Goal: Task Accomplishment & Management: Manage account settings

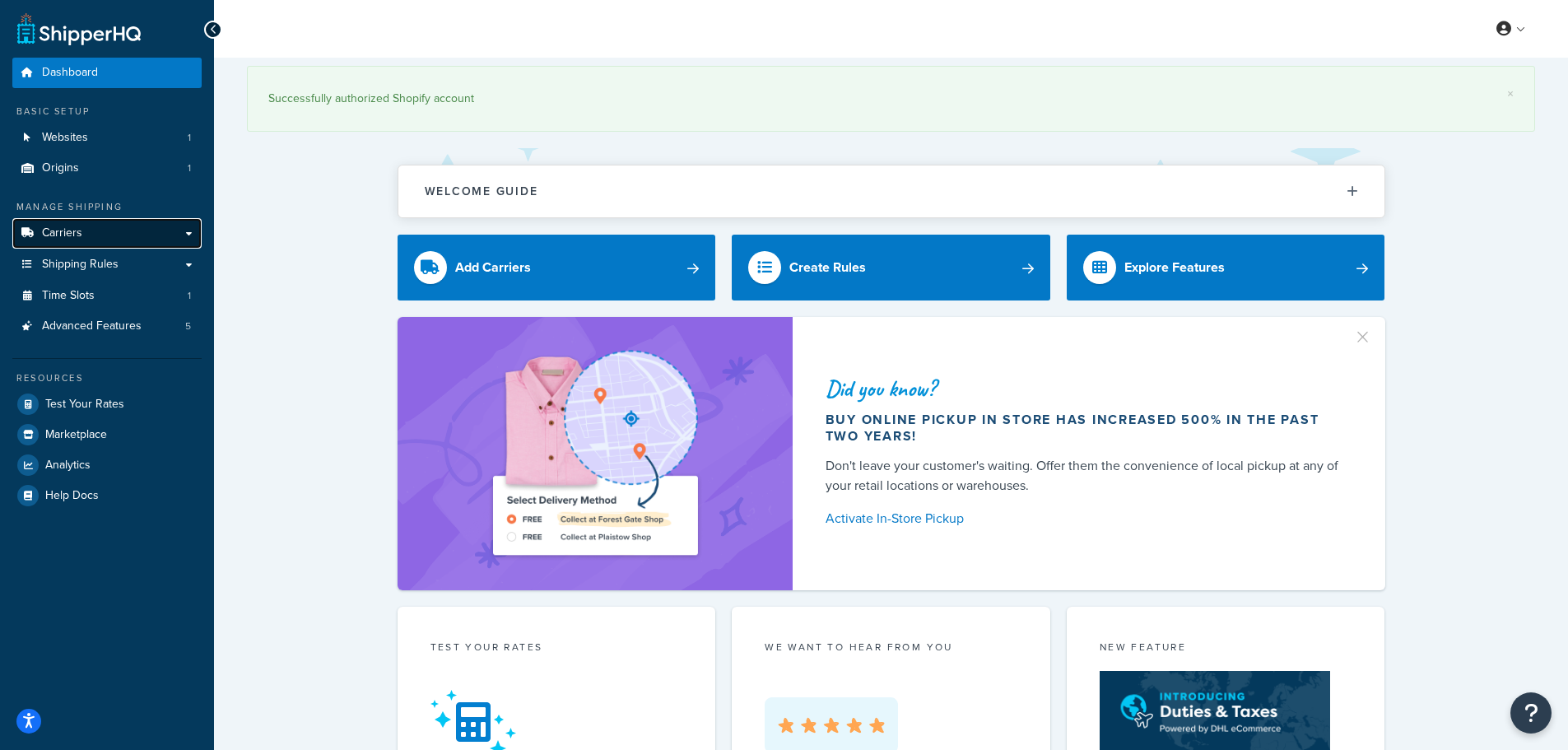
click at [79, 229] on span "Carriers" at bounding box center [61, 234] width 41 height 14
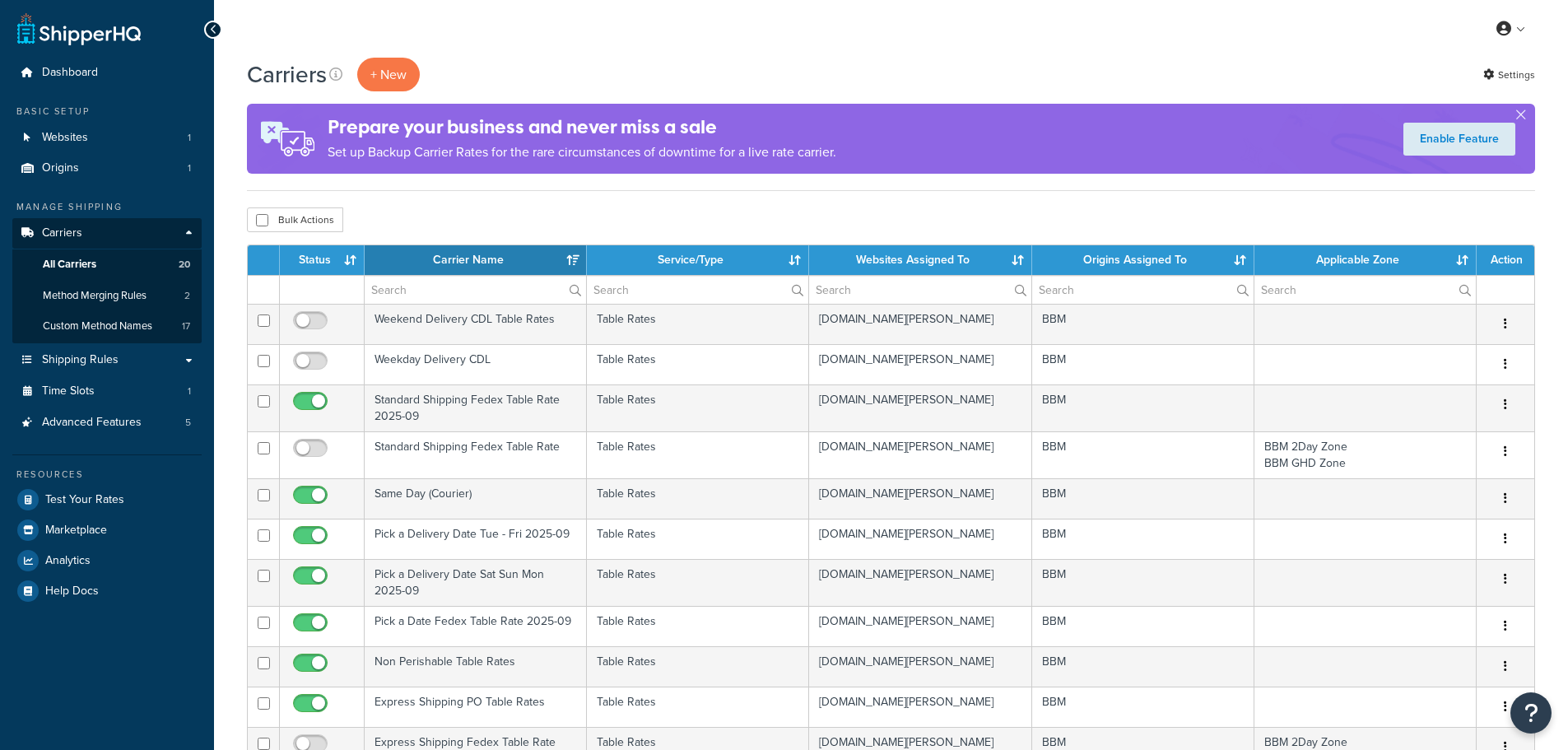
select select "15"
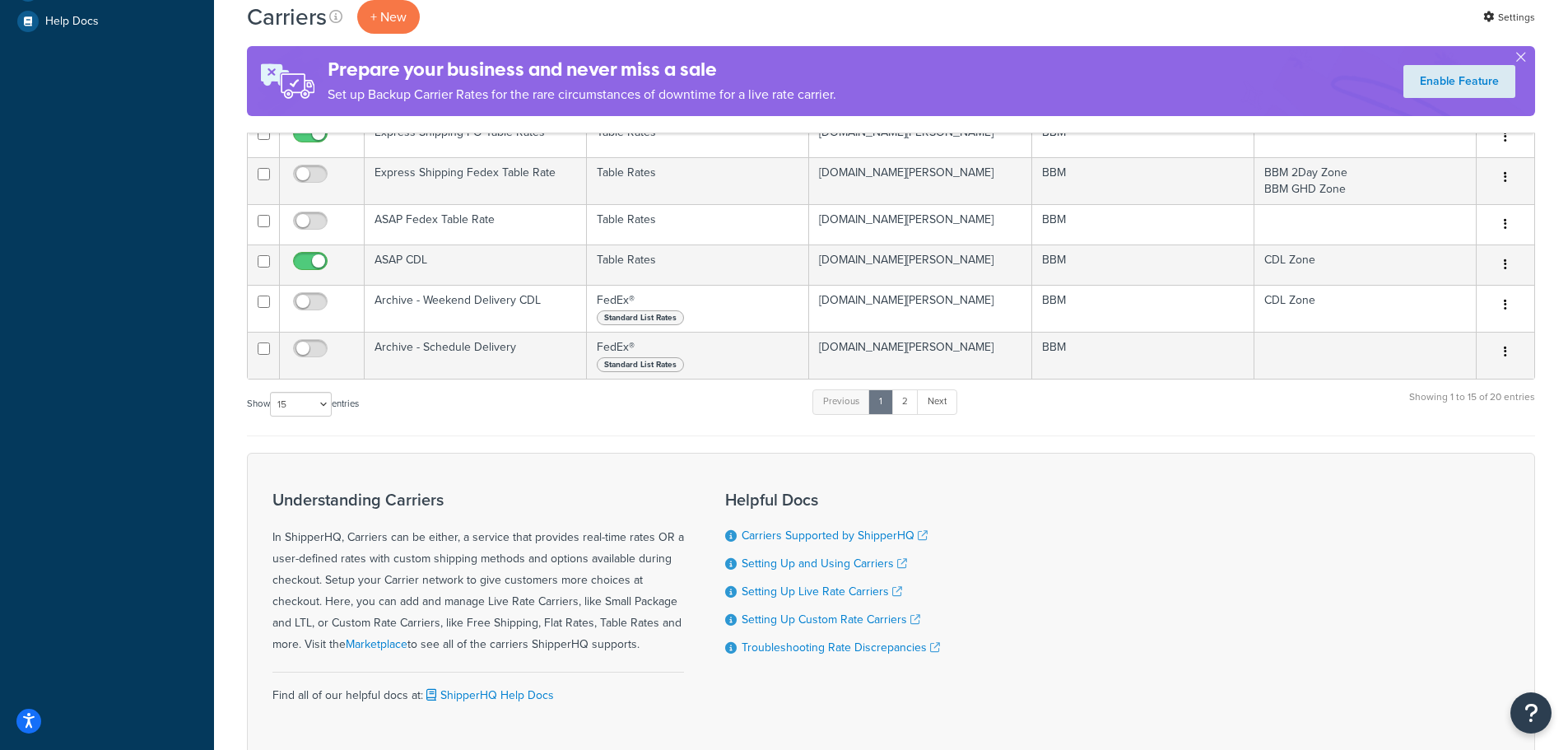
scroll to position [577, 0]
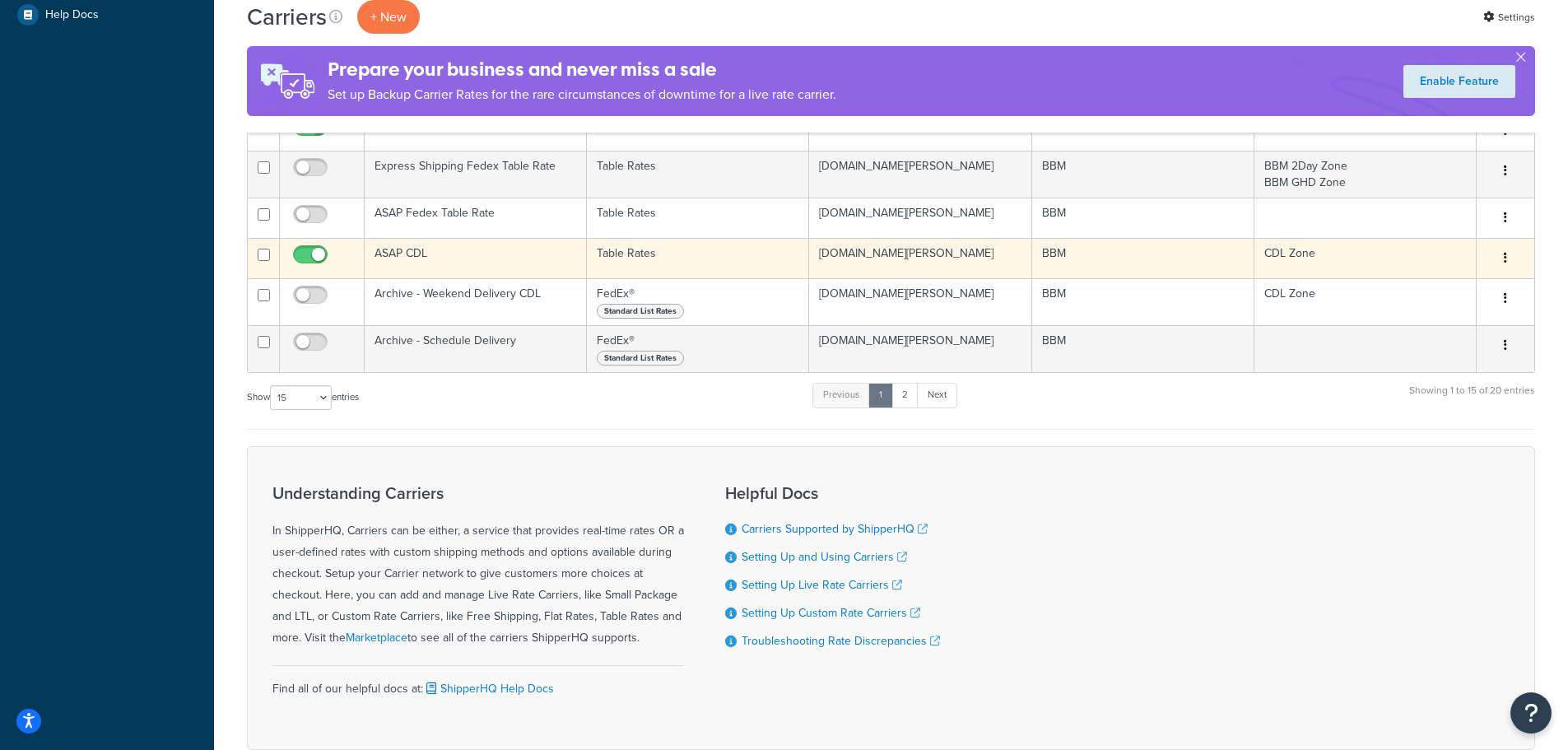
click at [408, 249] on td "ASAP CDL" at bounding box center [476, 258] width 223 height 41
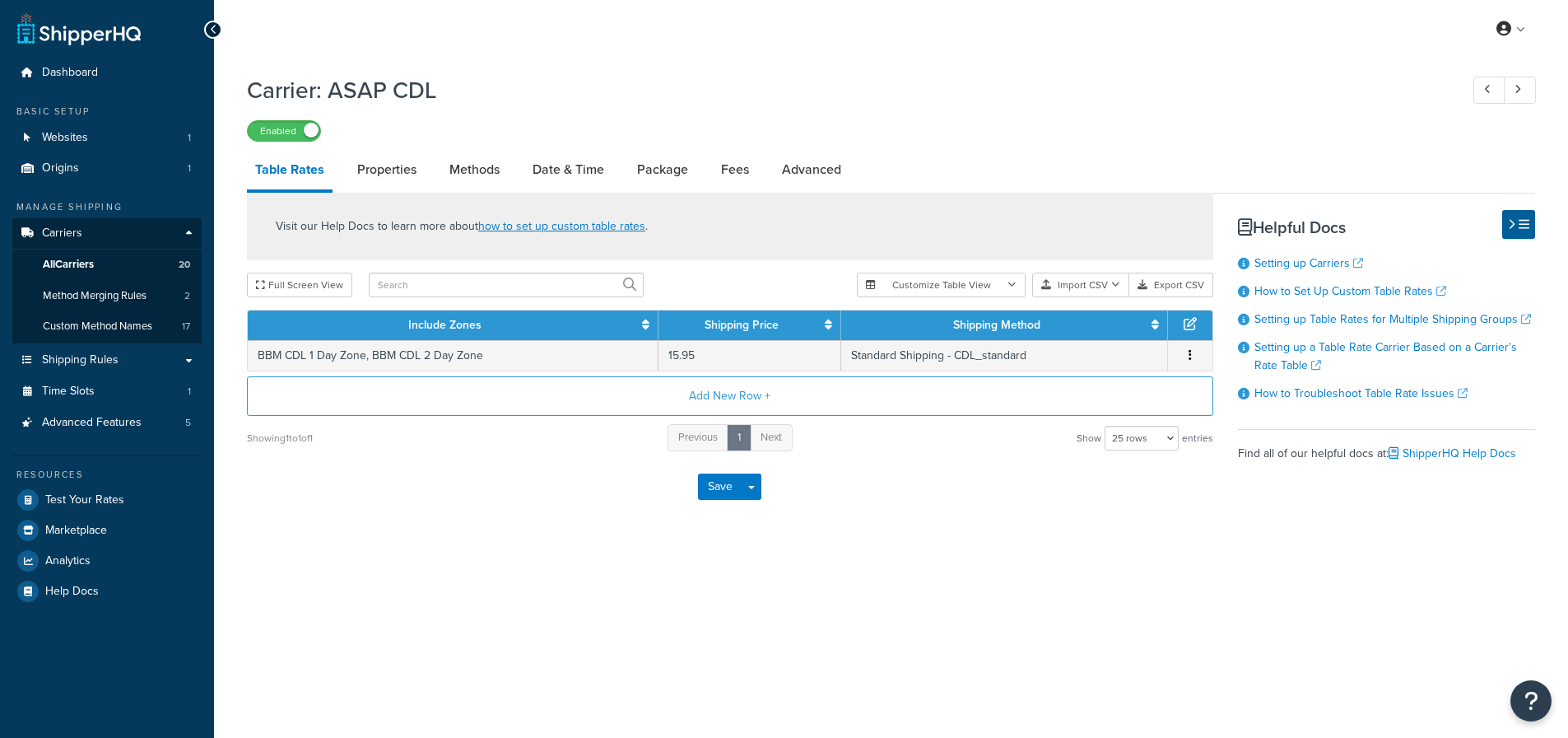
select select "25"
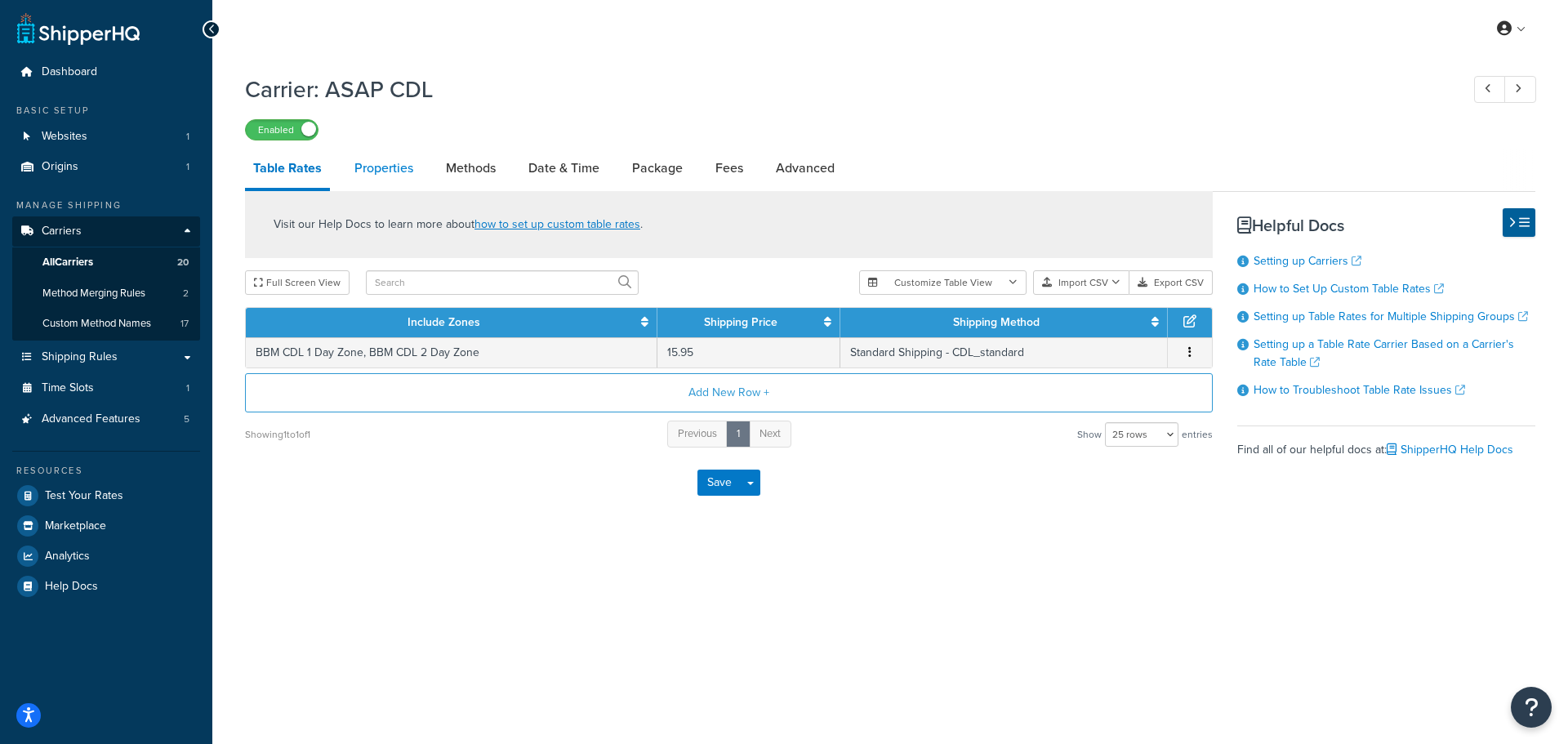
click at [394, 172] on link "Properties" at bounding box center [384, 168] width 76 height 39
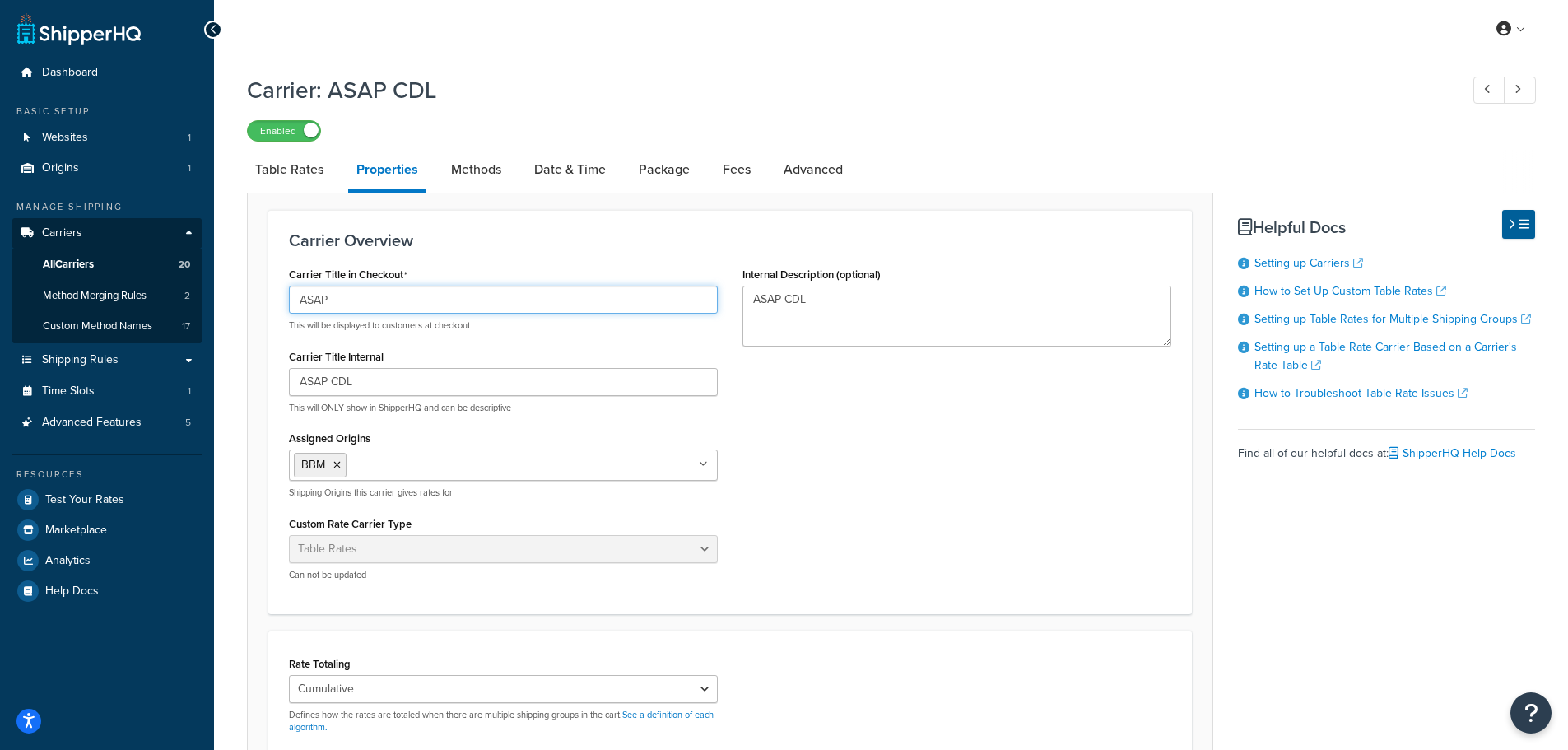
drag, startPoint x: 346, startPoint y: 300, endPoint x: 211, endPoint y: 306, distance: 135.1
click at [213, 307] on div "Dashboard Basic Setup Websites 1 Origins 1 Manage Shipping Carriers Carriers Al…" at bounding box center [784, 553] width 1568 height 1106
click at [323, 297] on input "Flexible" at bounding box center [504, 300] width 429 height 28
type input "Flexible"
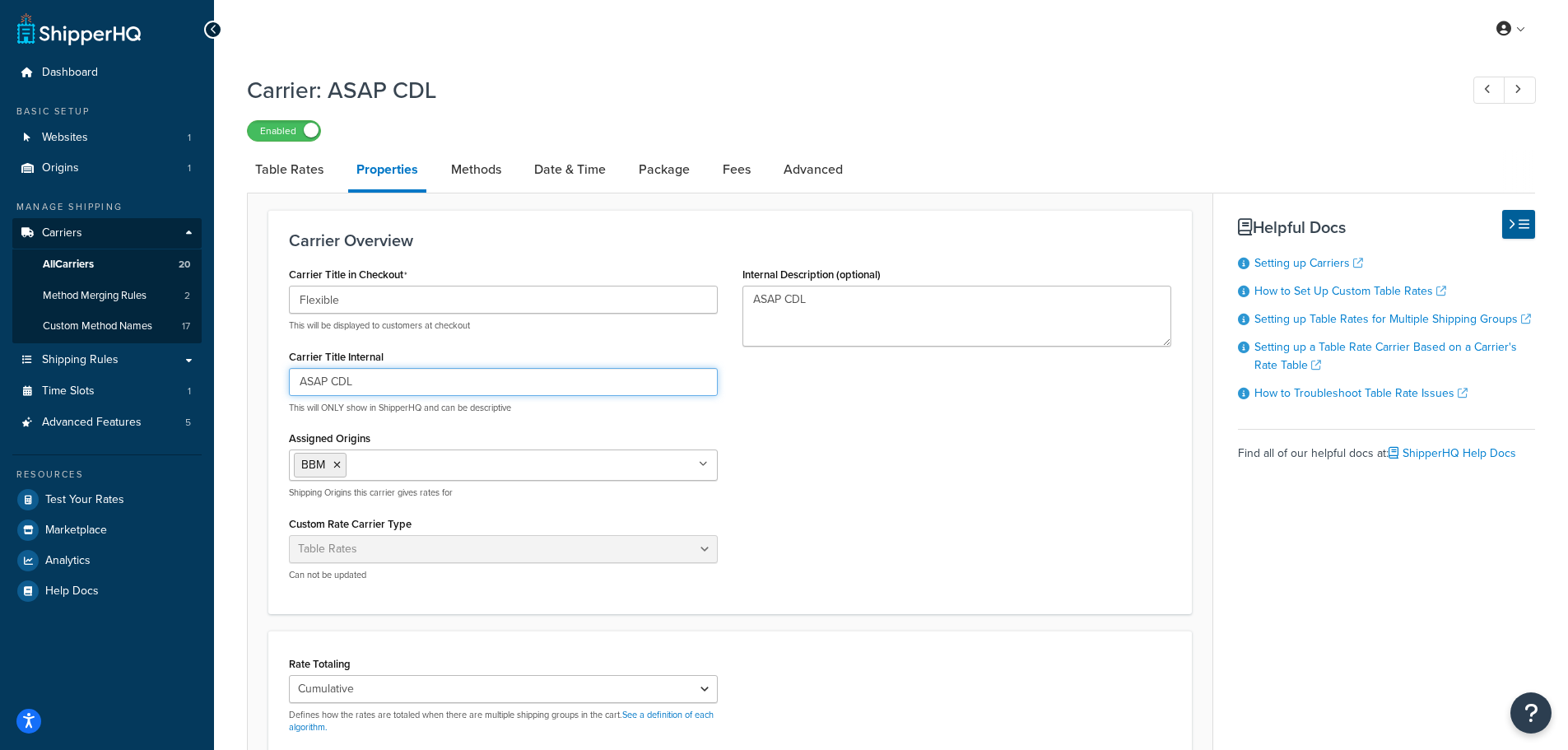
click at [307, 381] on input "ASAP CDL" at bounding box center [504, 382] width 429 height 28
click at [306, 381] on input "ASAP CDL" at bounding box center [504, 382] width 429 height 28
paste input "Flexible"
type input "Flexible CDL"
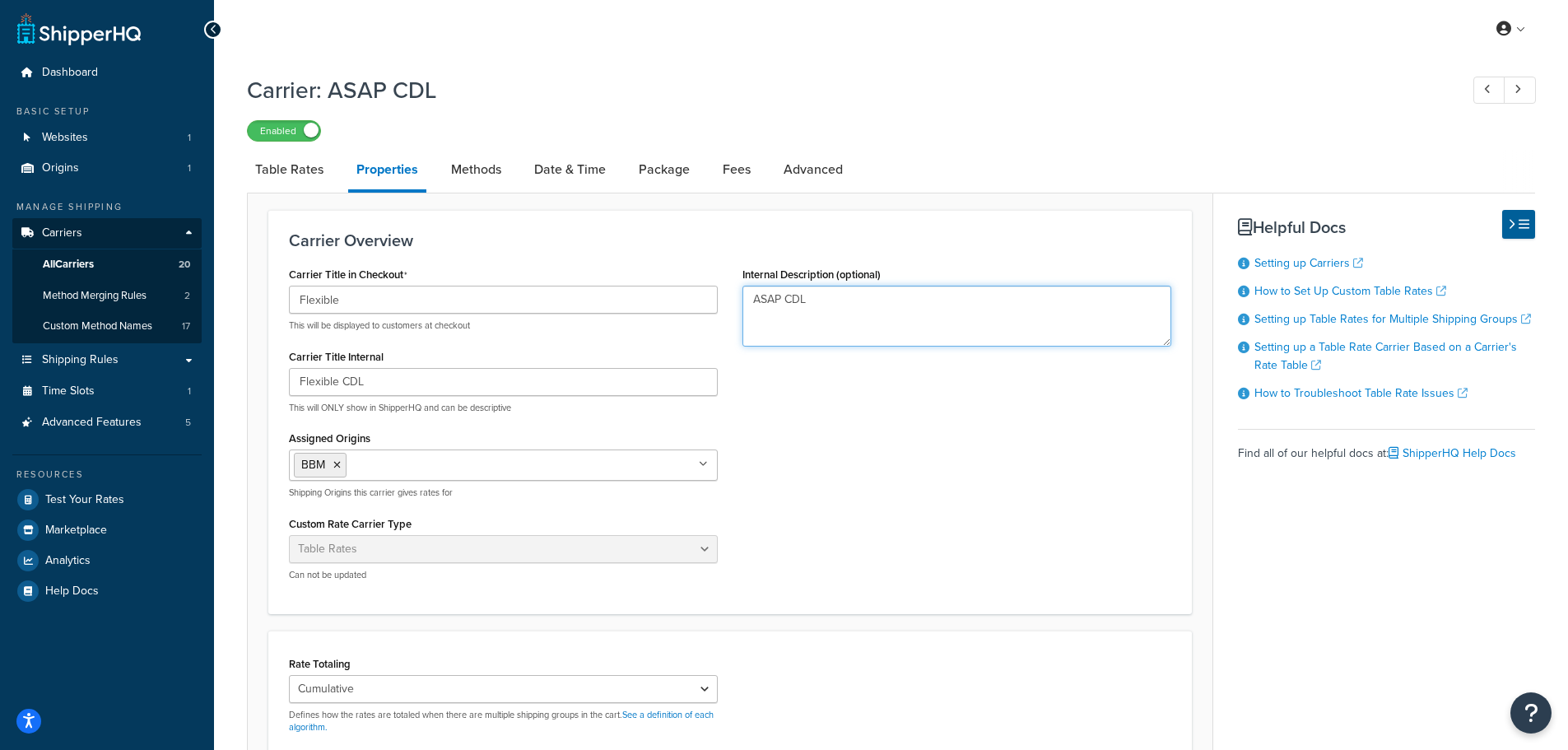
click at [765, 296] on textarea "ASAP CDL" at bounding box center [958, 317] width 429 height 61
paste textarea "Flexible"
type textarea "Flexible CDL"
click at [297, 164] on link "Table Rates" at bounding box center [290, 169] width 85 height 40
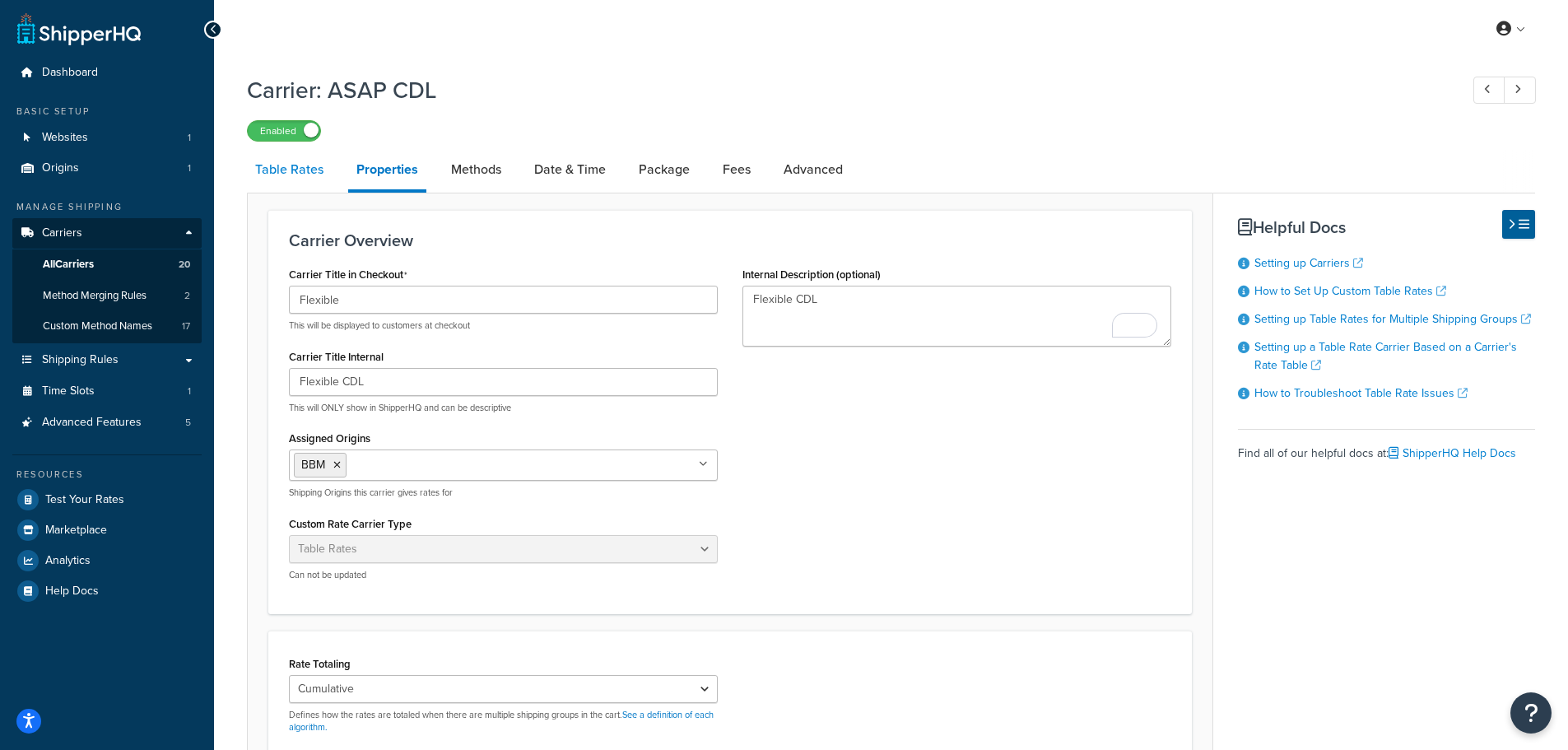
select select "25"
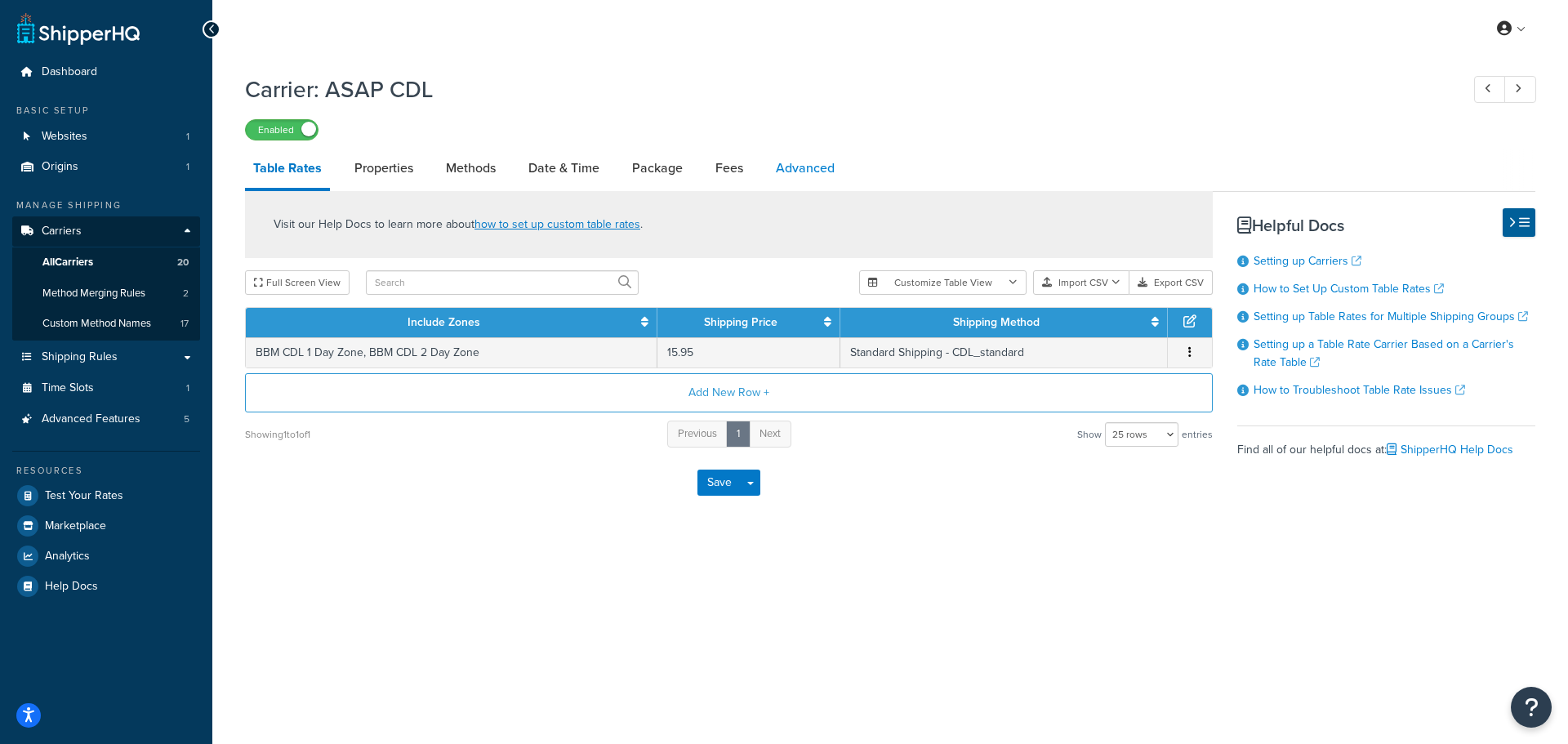
click at [815, 169] on link "Advanced" at bounding box center [805, 168] width 76 height 39
select select "false"
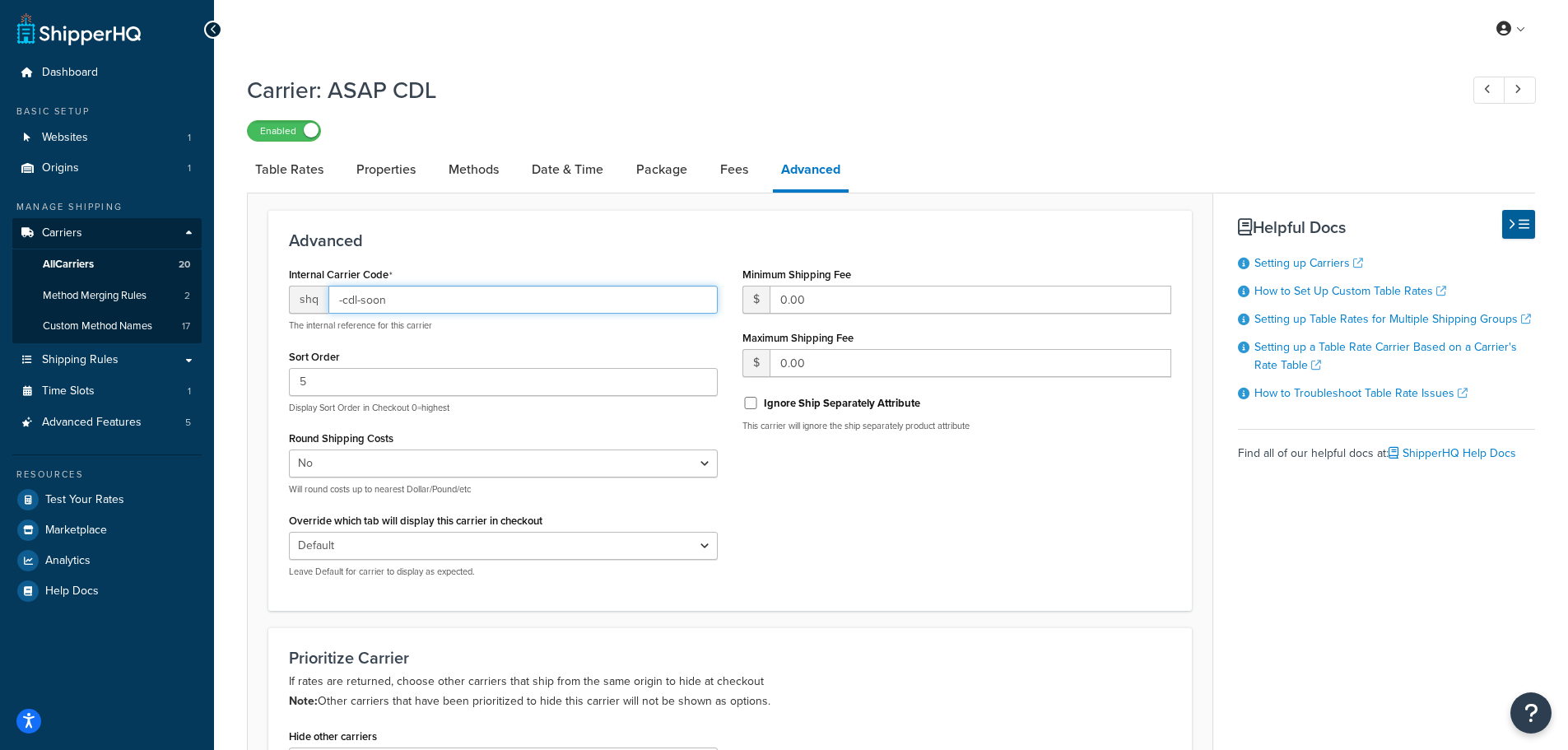
drag, startPoint x: 381, startPoint y: 304, endPoint x: 395, endPoint y: 303, distance: 14.0
click at [383, 304] on input "-cdl-soon" at bounding box center [523, 300] width 390 height 28
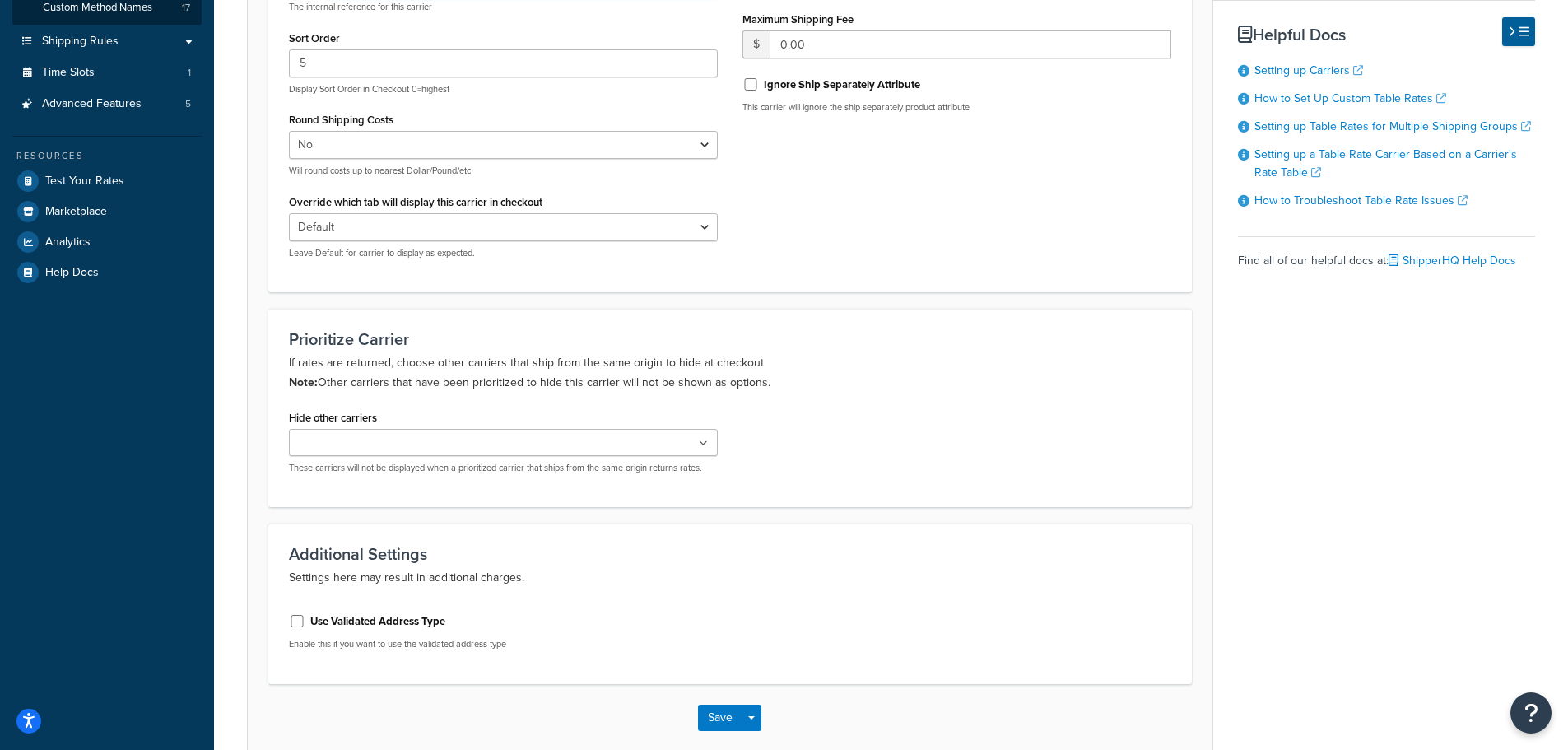
scroll to position [404, 0]
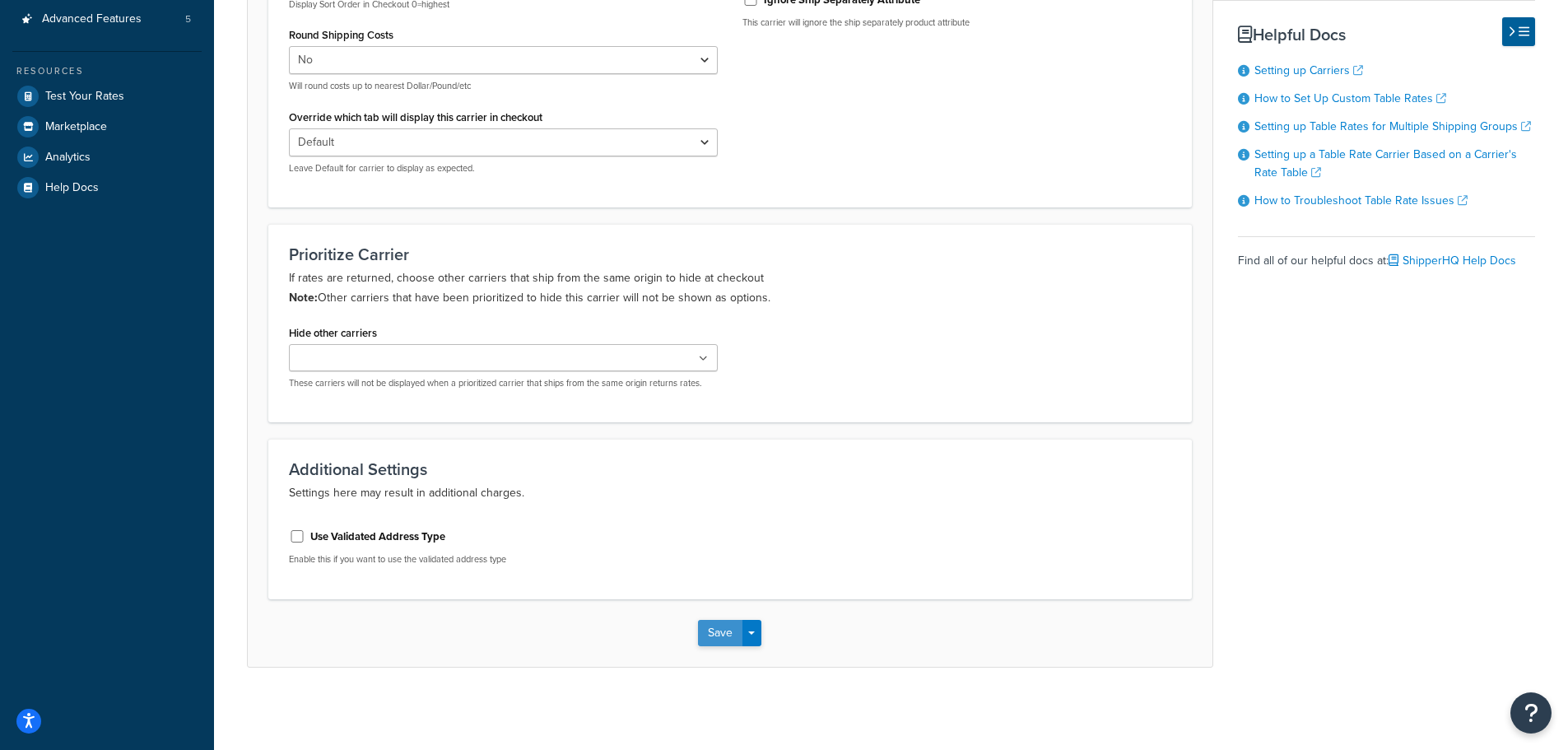
type input "-cdl-flexible"
click at [709, 624] on button "Save" at bounding box center [720, 633] width 45 height 27
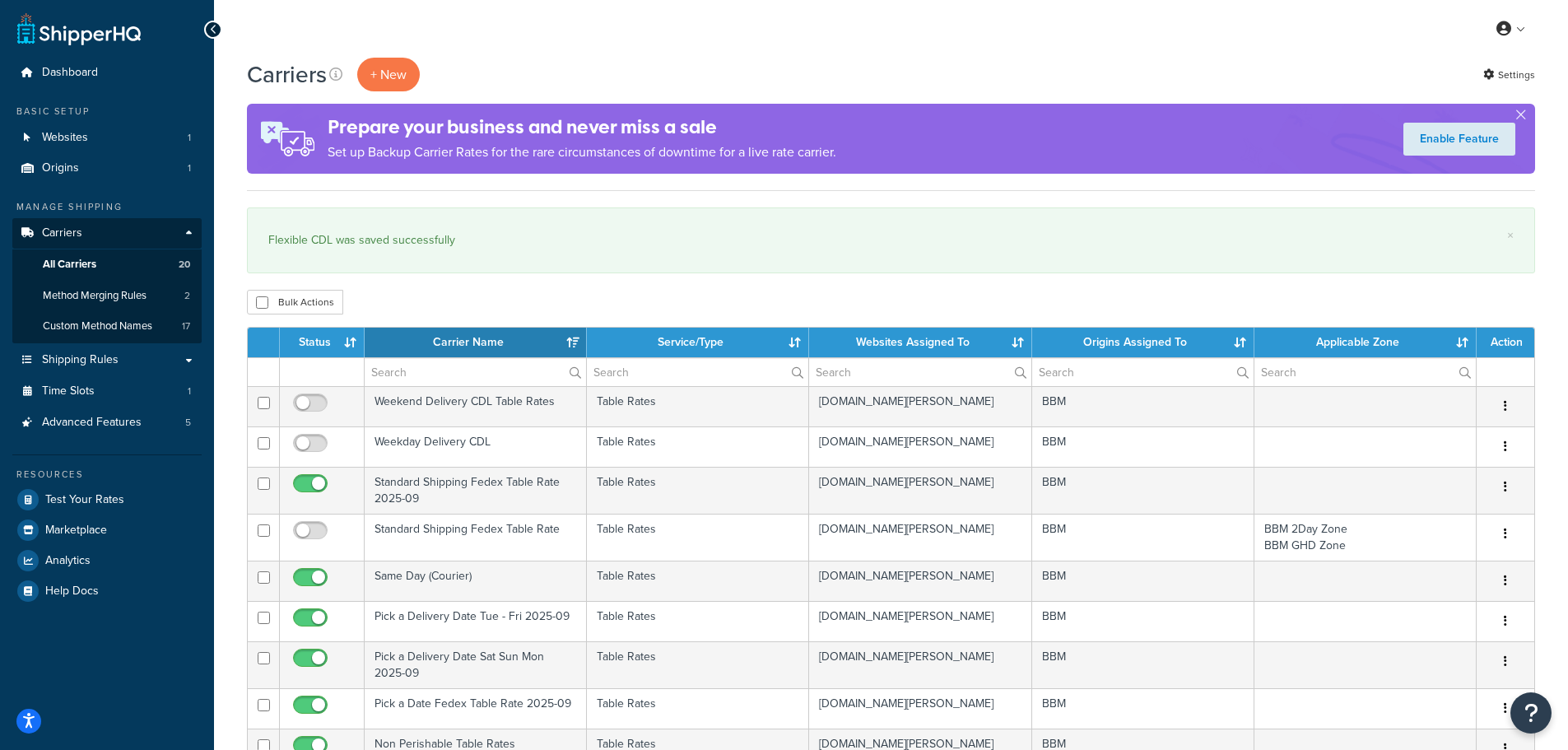
select select "15"
